Goal: Task Accomplishment & Management: Use online tool/utility

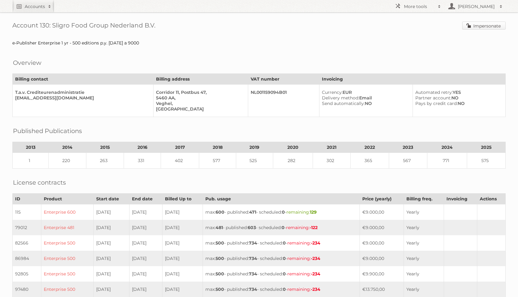
click at [470, 23] on link "Impersonate" at bounding box center [483, 26] width 43 height 8
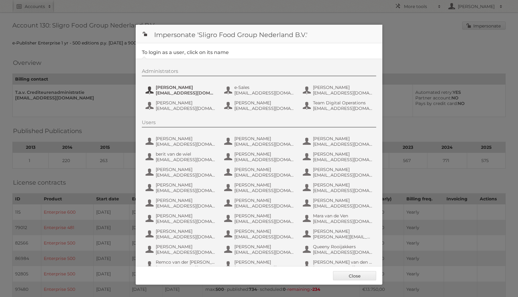
click at [182, 94] on span "[EMAIL_ADDRESS][DOMAIN_NAME]" at bounding box center [186, 93] width 60 height 6
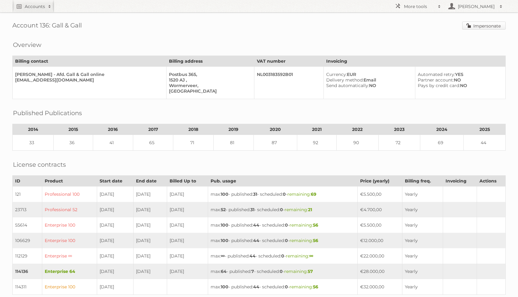
click at [492, 27] on link "Impersonate" at bounding box center [483, 26] width 43 height 8
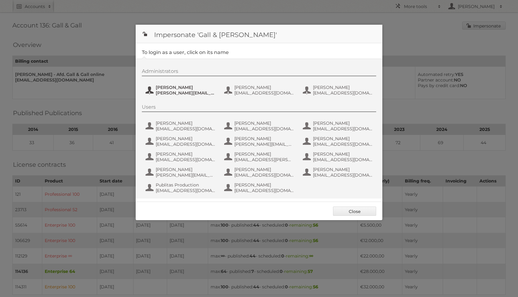
click at [169, 88] on span "Esther de Reus" at bounding box center [186, 87] width 60 height 6
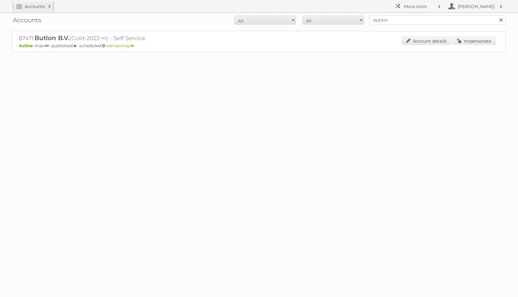
click at [442, 23] on input "butlon" at bounding box center [438, 19] width 136 height 9
type input "daka"
click at [496, 15] on input "Search" at bounding box center [500, 19] width 9 height 9
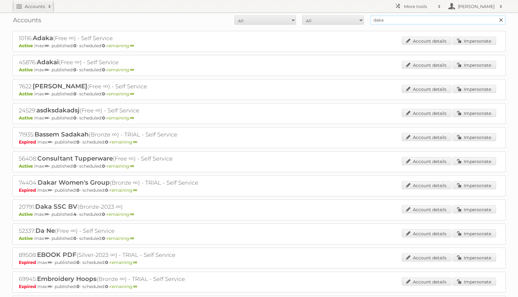
click at [415, 18] on input "daka" at bounding box center [438, 19] width 136 height 9
type input "daka sport"
click at [496, 15] on input "Search" at bounding box center [500, 19] width 9 height 9
click at [482, 211] on link "Impersonate" at bounding box center [473, 209] width 43 height 8
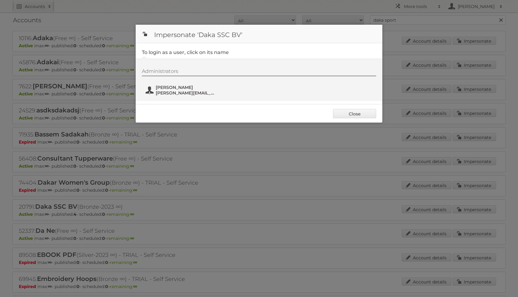
click at [170, 88] on span "Richard Schenderling" at bounding box center [186, 87] width 60 height 6
